Goal: Check status: Check status

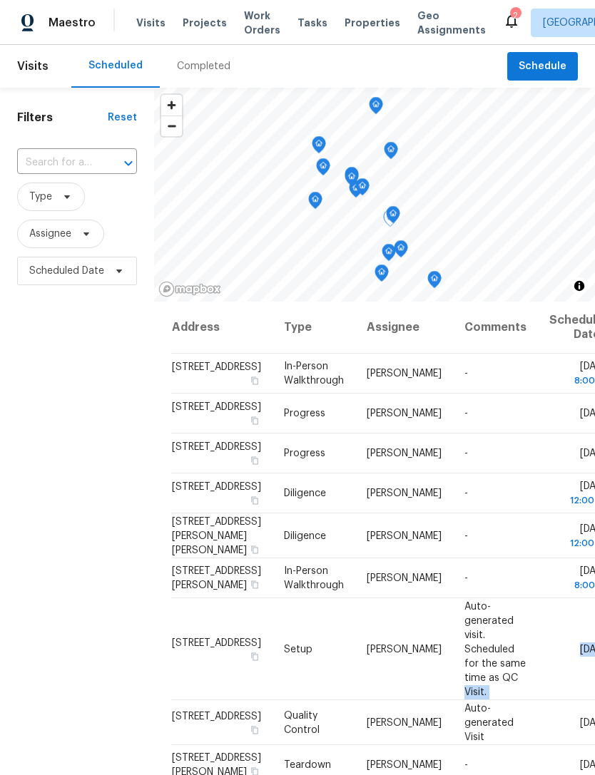
click at [355, 25] on span "Properties" at bounding box center [373, 23] width 56 height 14
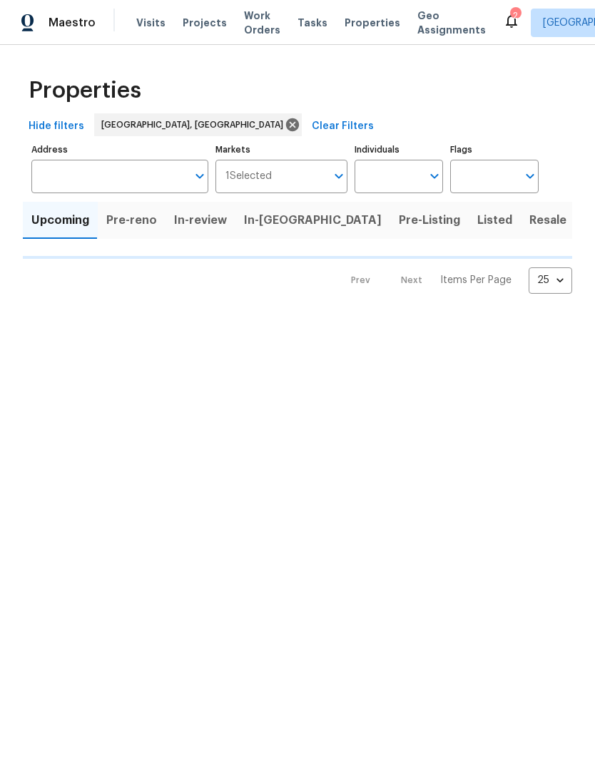
click at [150, 25] on span "Visits" at bounding box center [150, 23] width 29 height 14
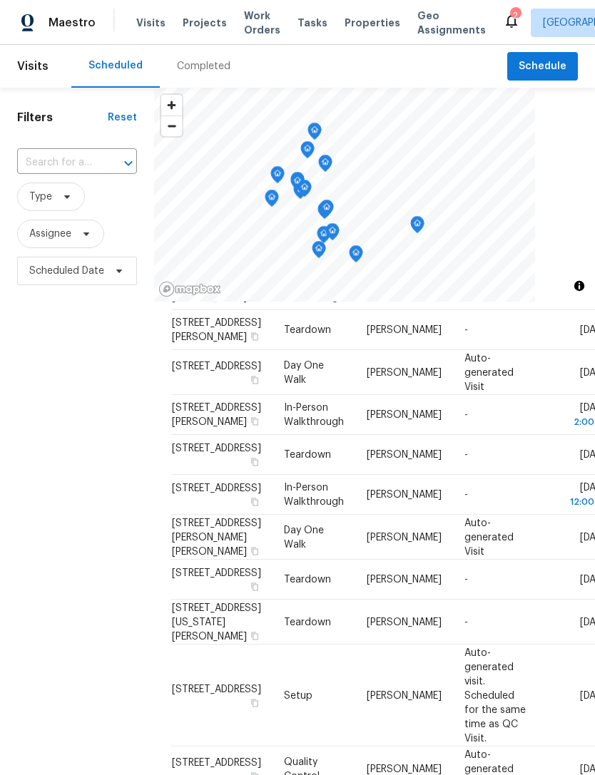
scroll to position [250, 0]
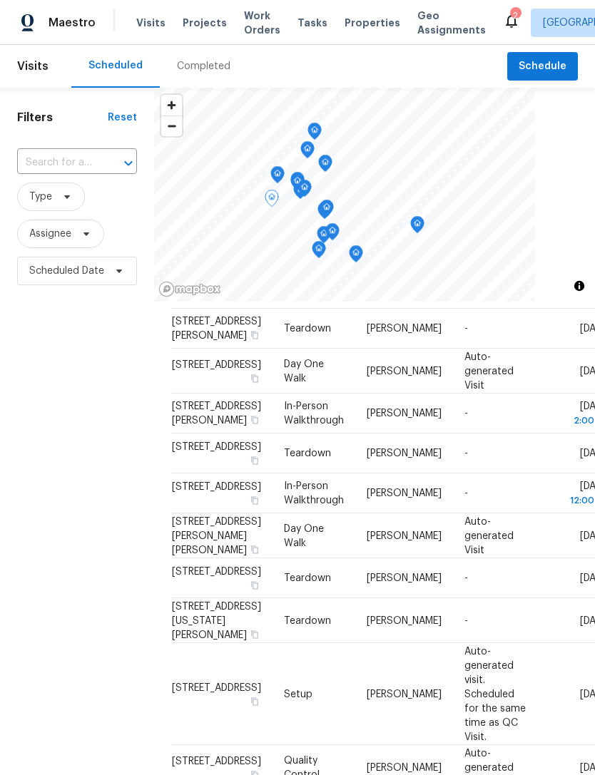
click at [292, 506] on span "In-Person Walkthrough" at bounding box center [314, 493] width 60 height 24
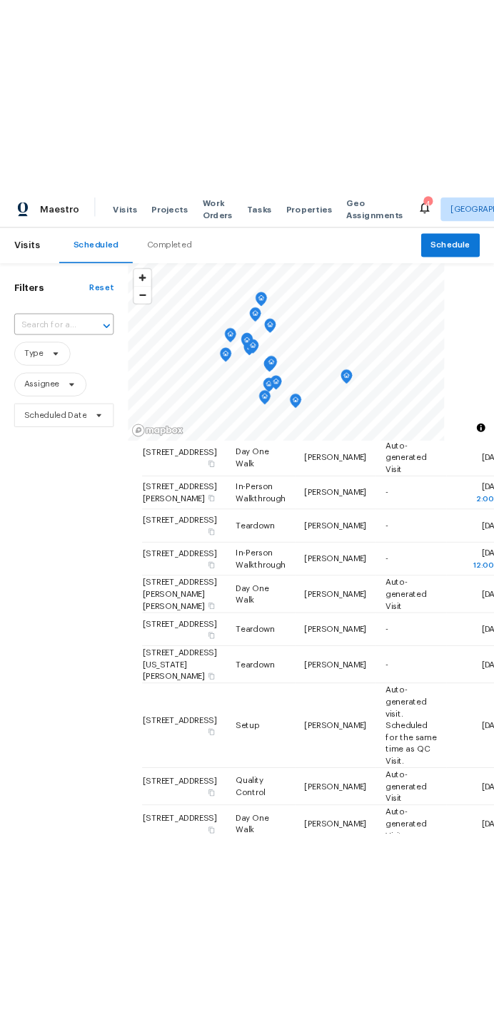
scroll to position [297, 0]
